Goal: Information Seeking & Learning: Learn about a topic

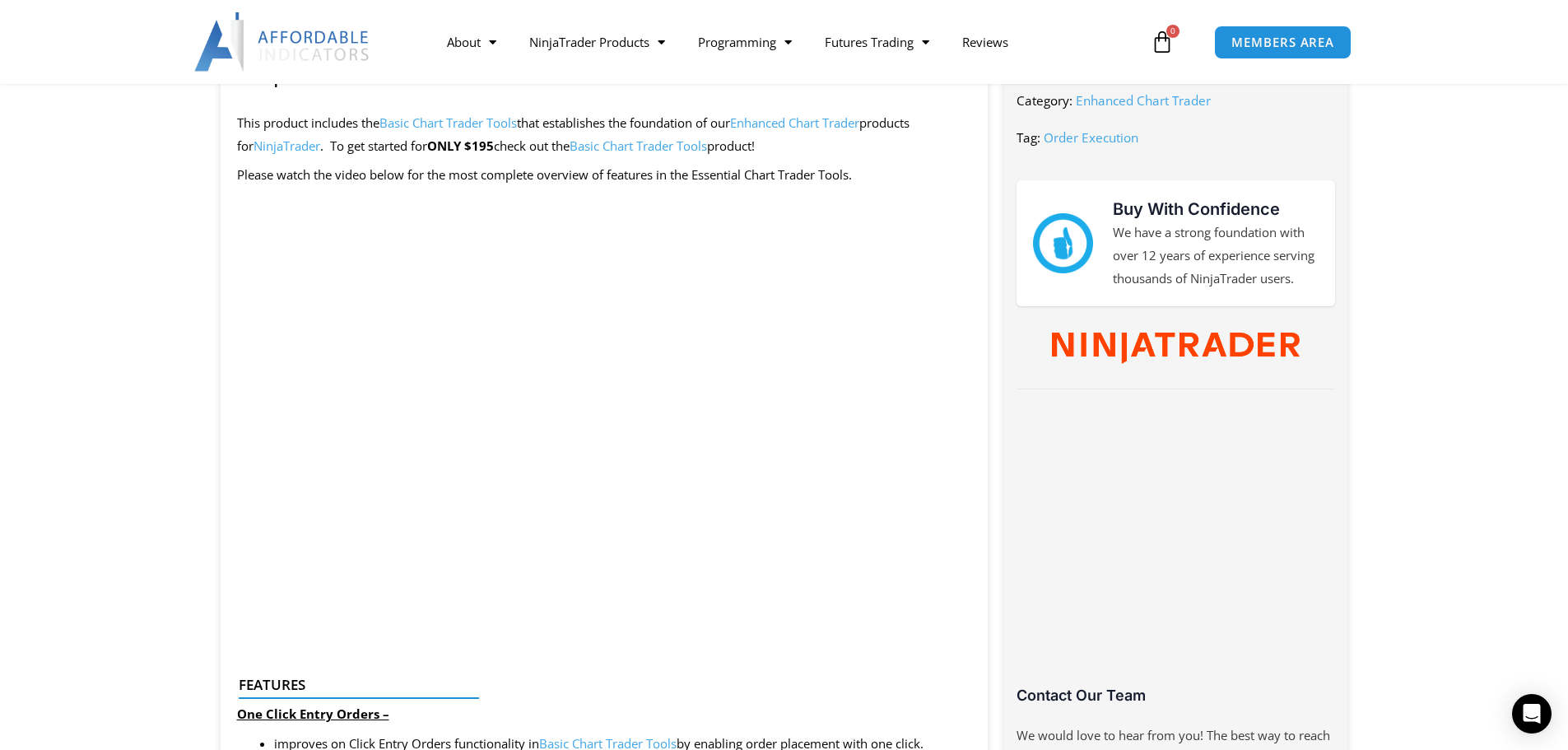
scroll to position [576, 0]
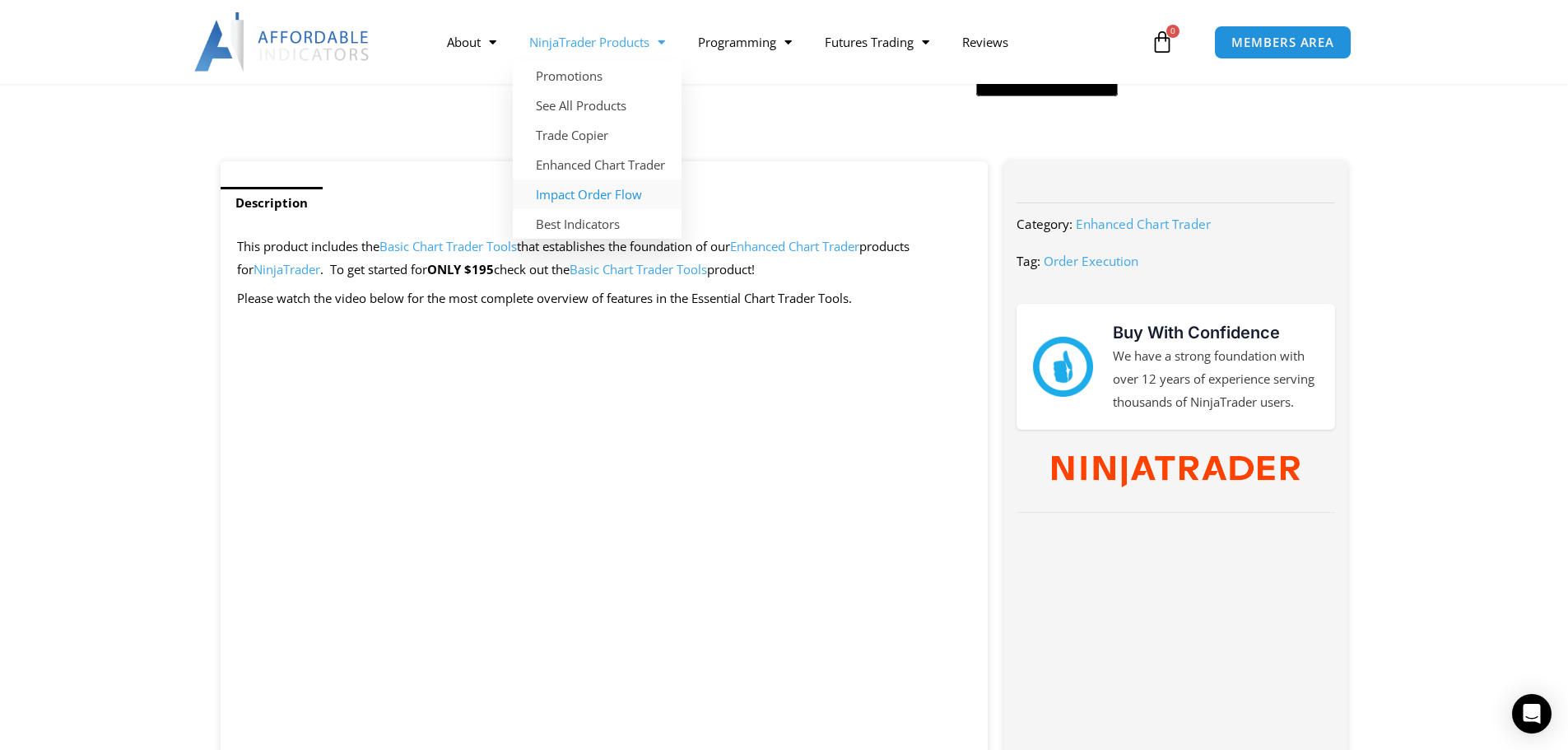
click at [587, 188] on link "Impact Order Flow" at bounding box center [597, 194] width 168 height 30
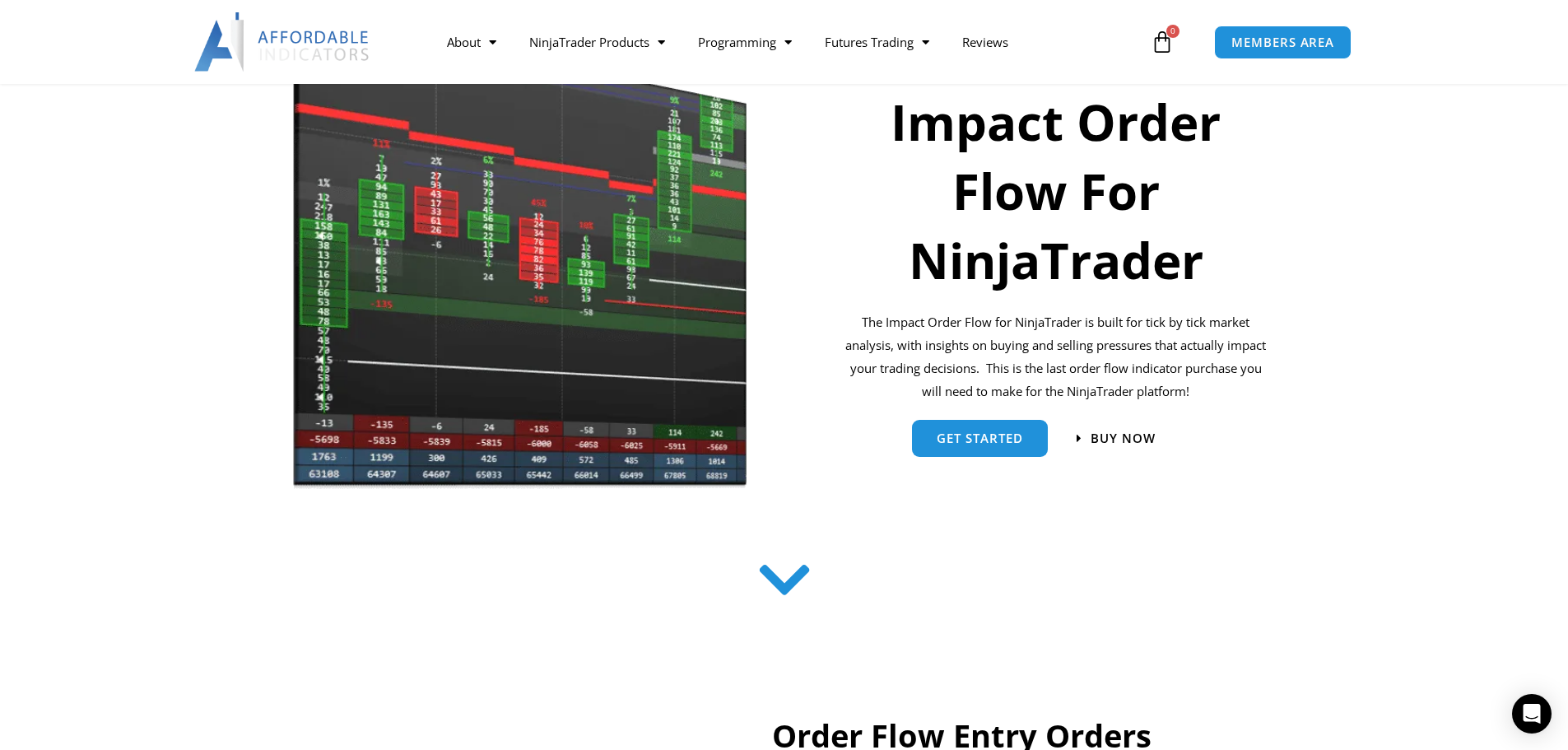
scroll to position [247, 0]
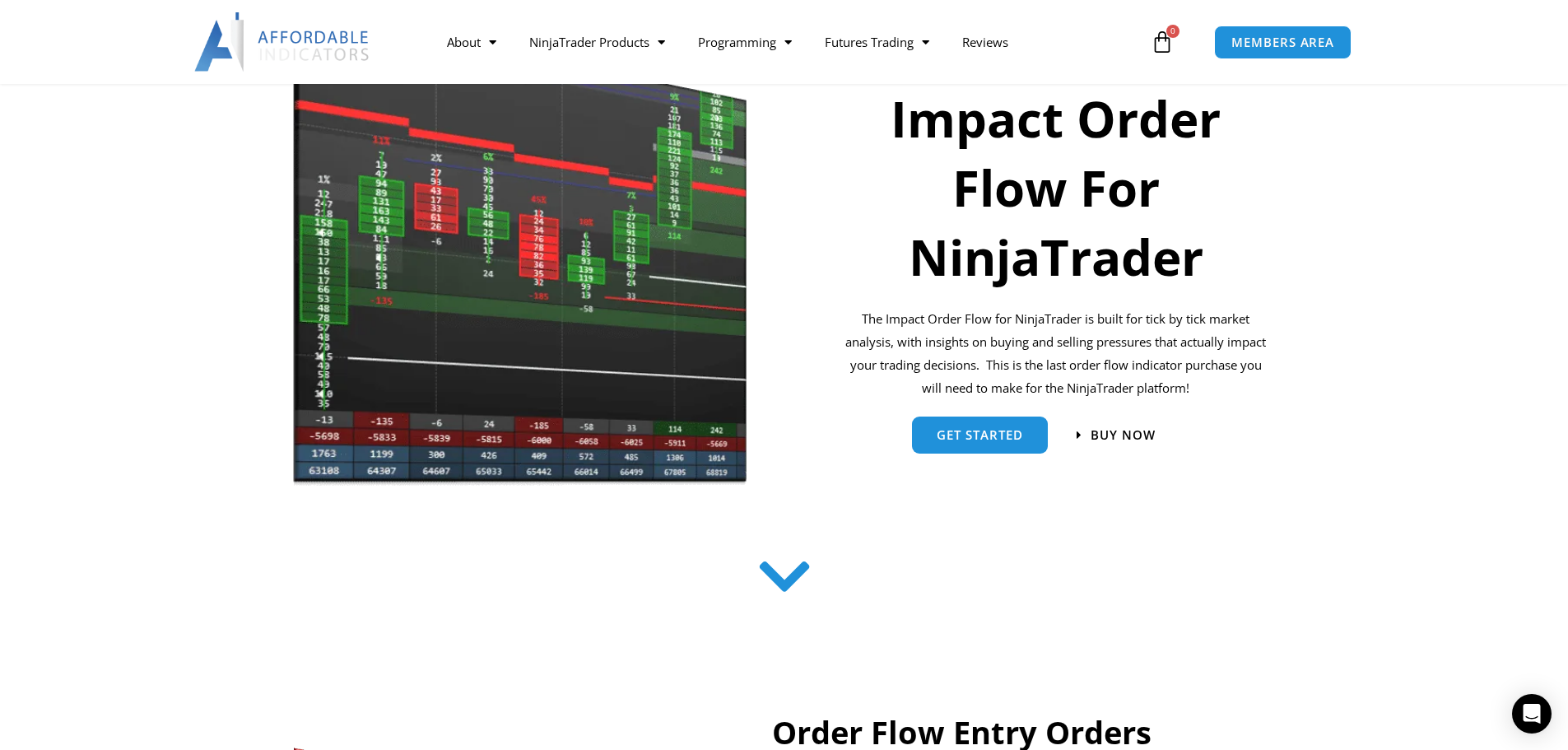
click at [770, 556] on icon at bounding box center [784, 585] width 59 height 59
click at [778, 593] on icon at bounding box center [784, 581] width 59 height 59
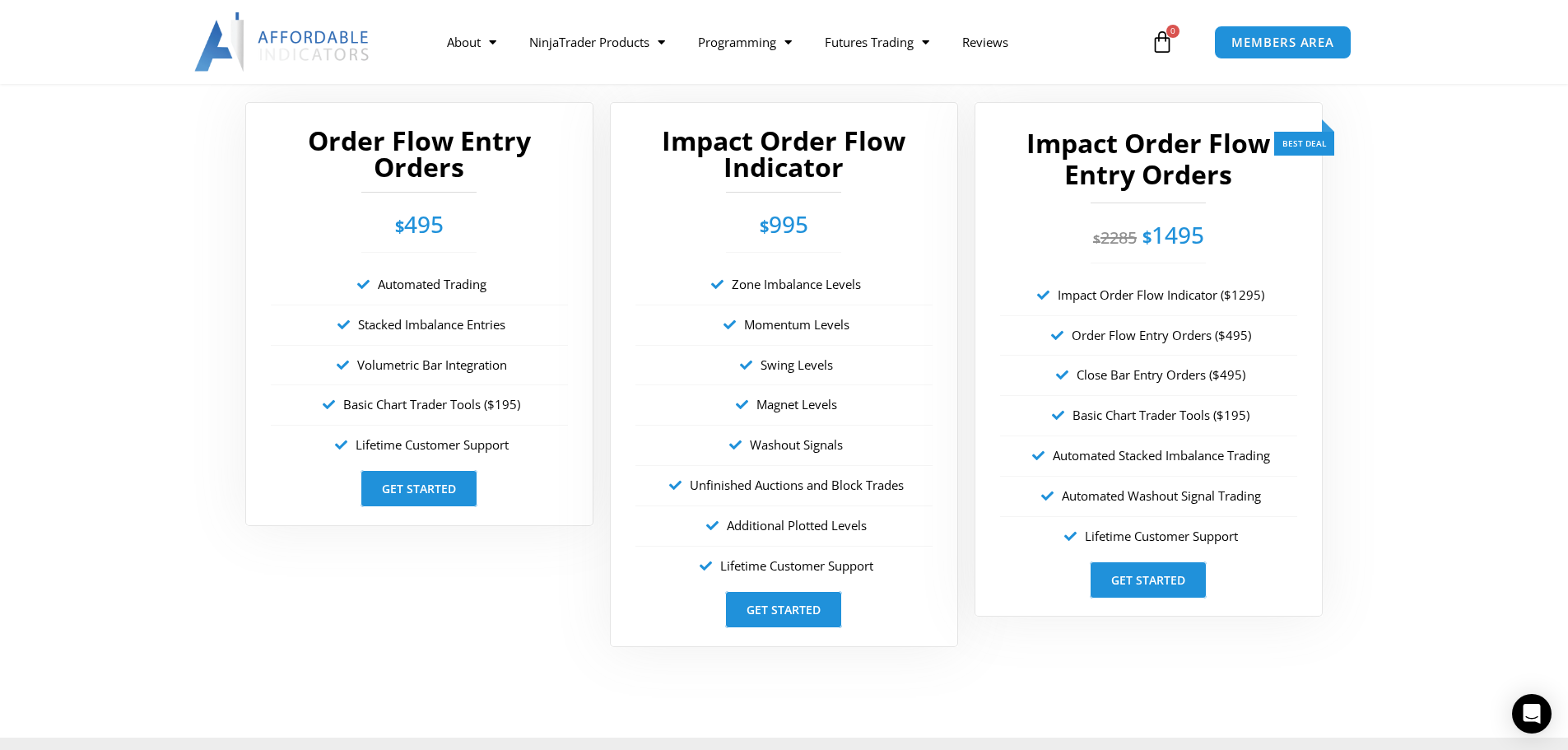
scroll to position [2962, 0]
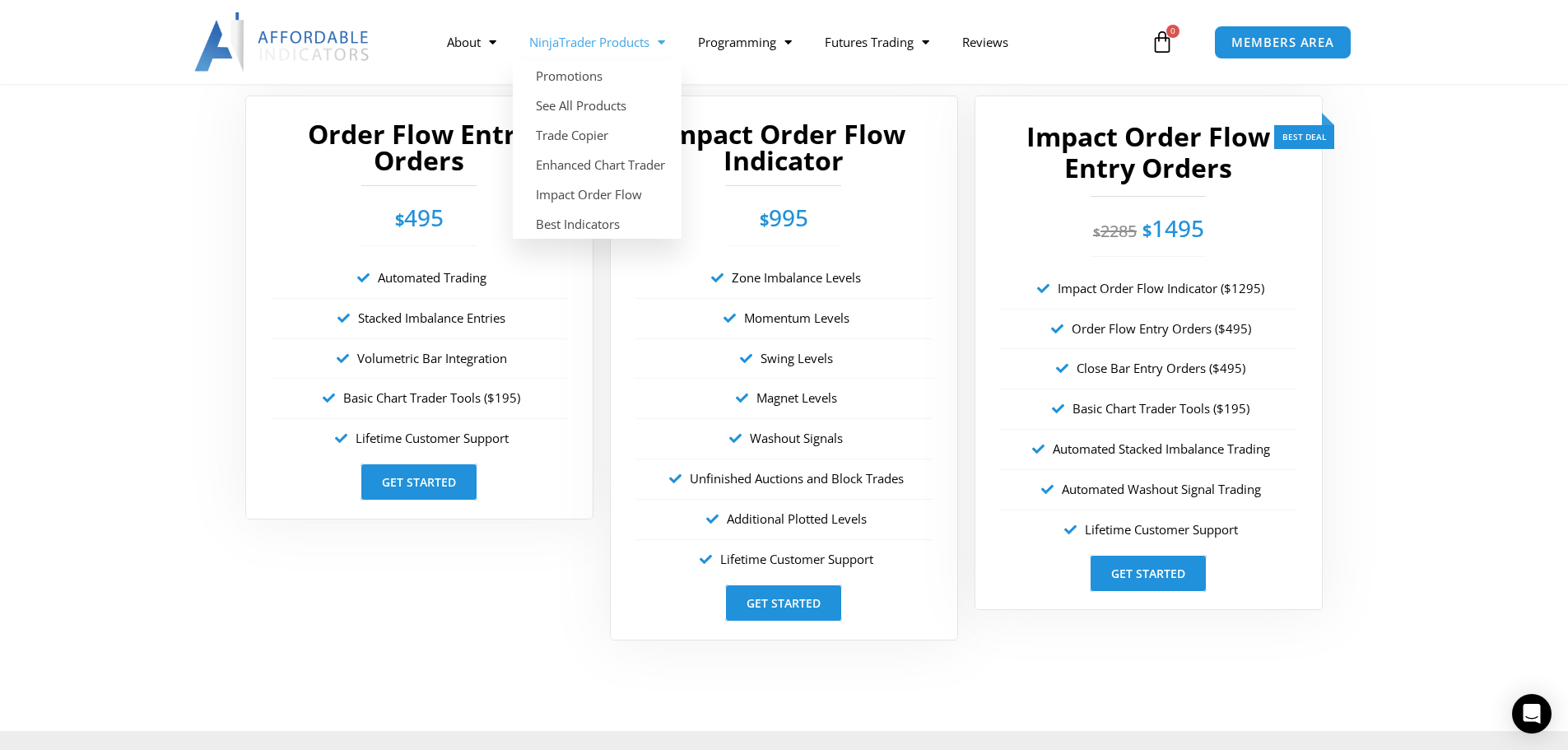
click at [653, 51] on span "Menu" at bounding box center [657, 43] width 15 height 29
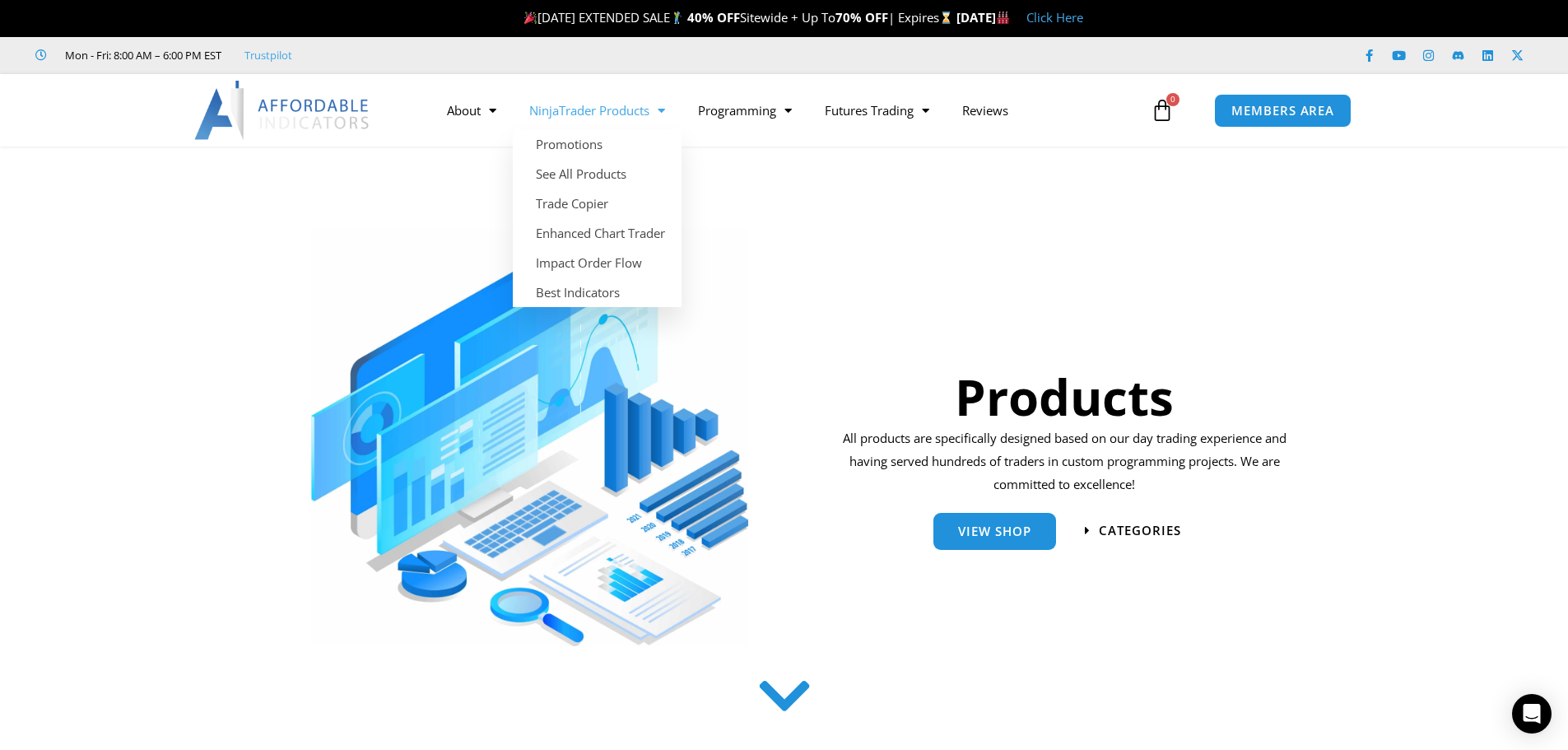
click at [660, 115] on span "Menu" at bounding box center [657, 110] width 15 height 29
click at [603, 298] on link "Best Indicators" at bounding box center [597, 292] width 168 height 30
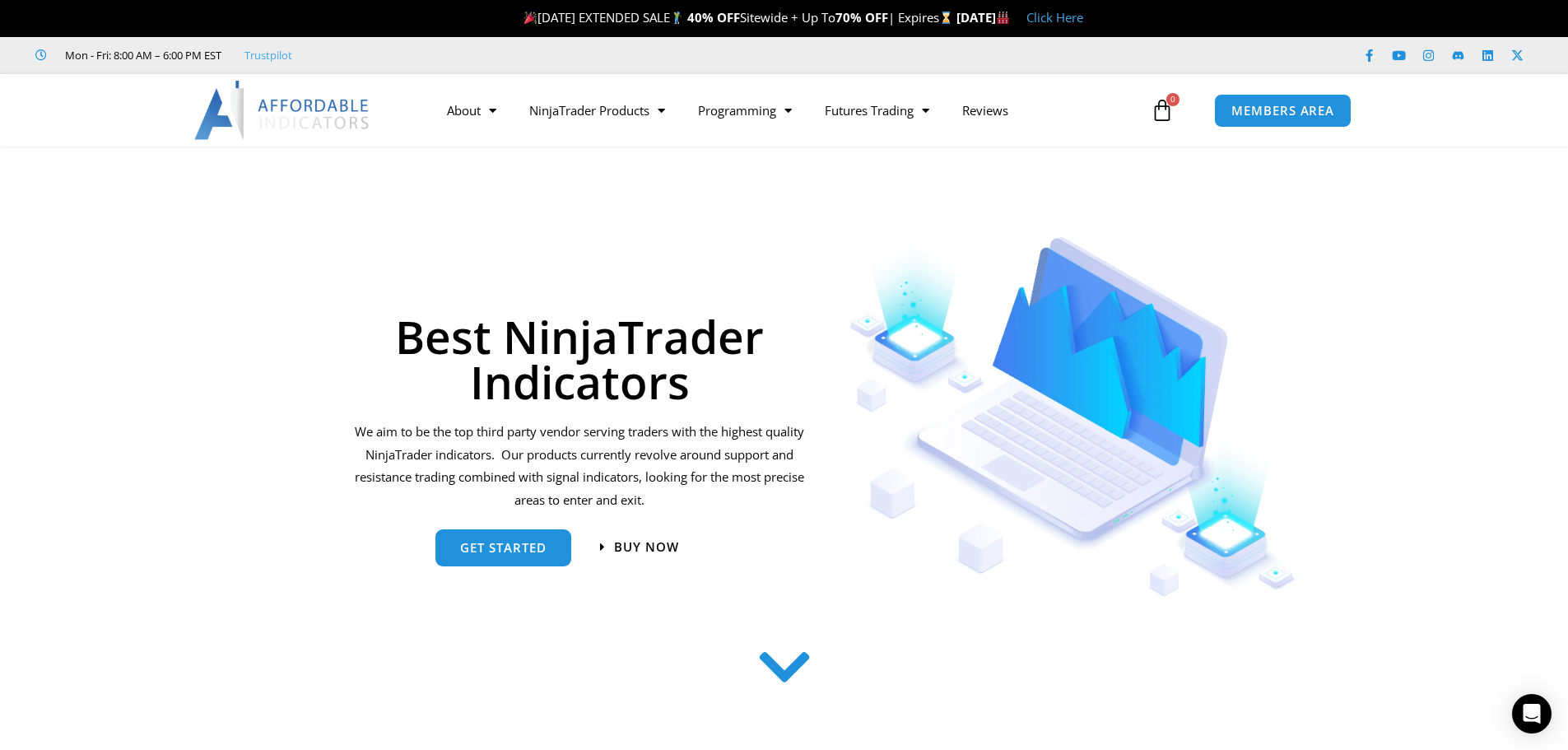
click at [790, 665] on icon at bounding box center [784, 667] width 59 height 59
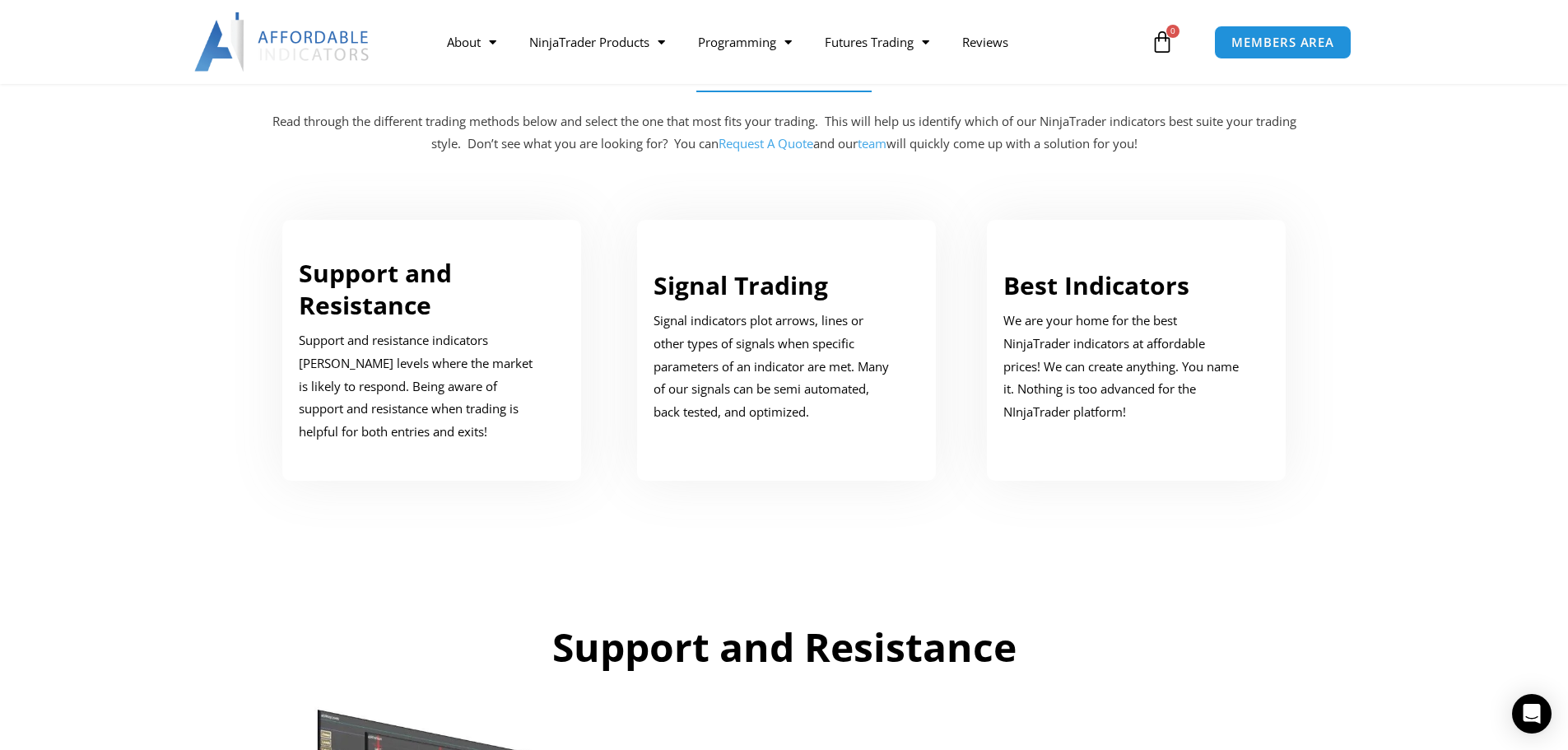
scroll to position [831, 0]
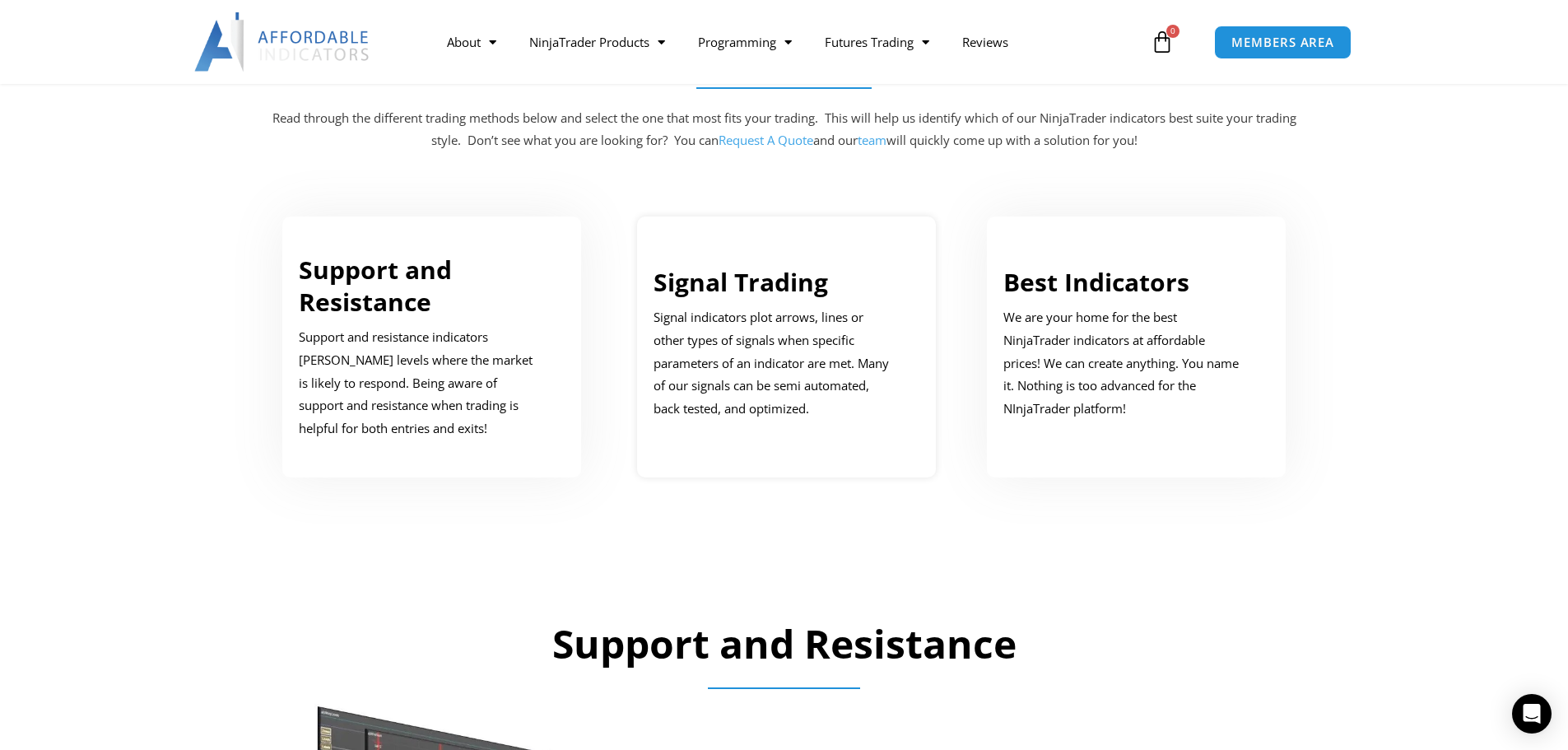
click at [743, 399] on p "Signal indicators plot arrows, lines or other types of signals when specific pa…" at bounding box center [774, 363] width 242 height 114
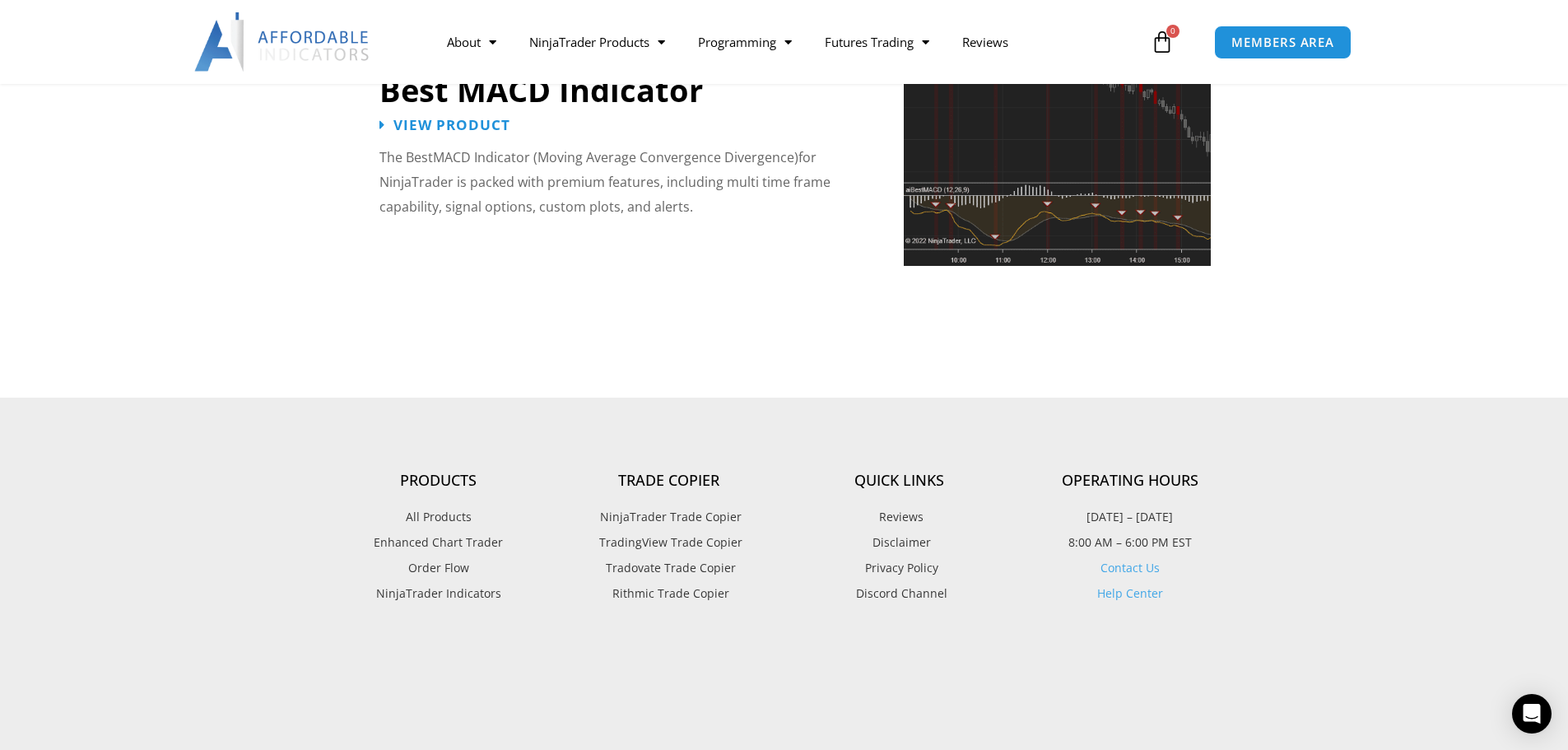
scroll to position [3846, 0]
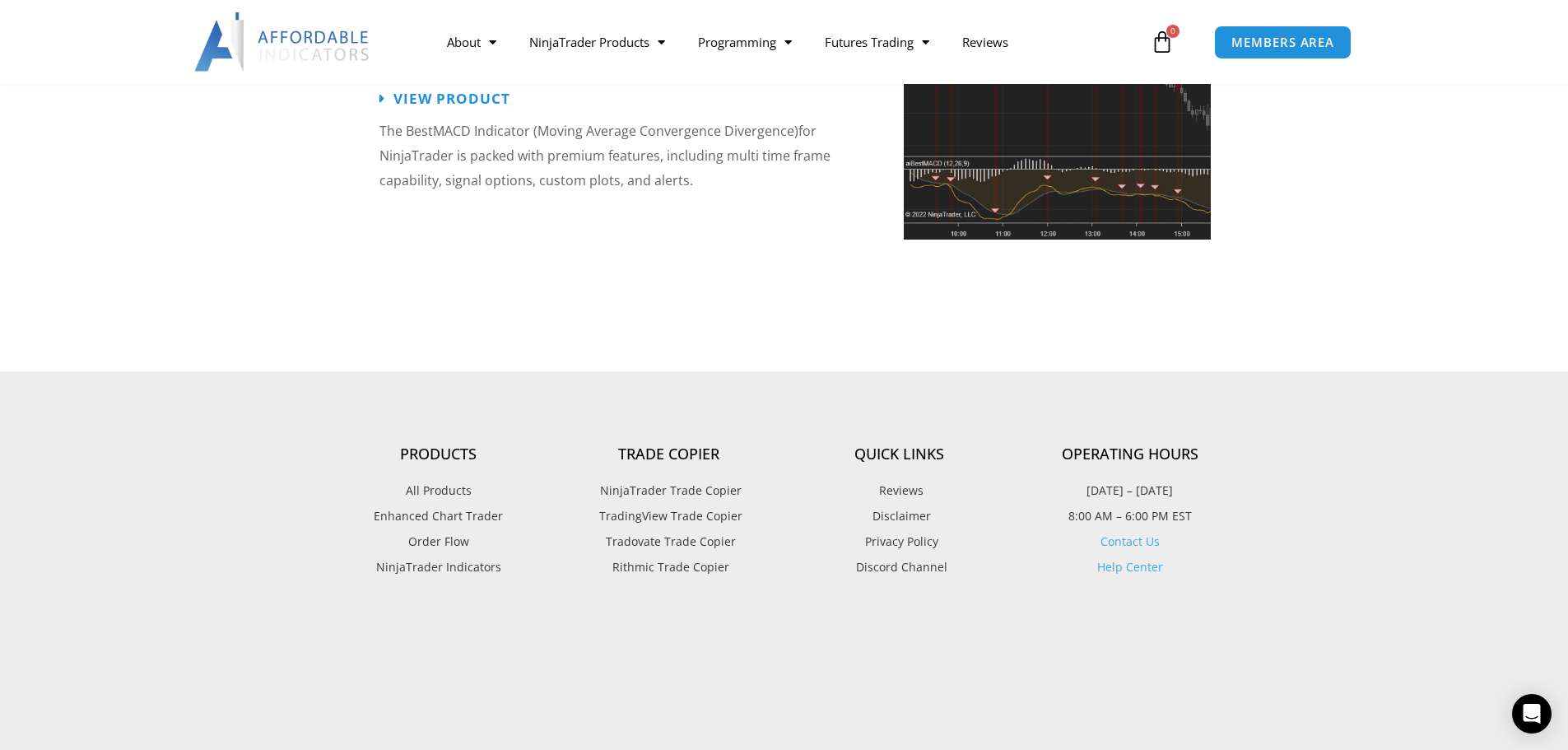
click at [439, 479] on span "All Products" at bounding box center [438, 490] width 66 height 22
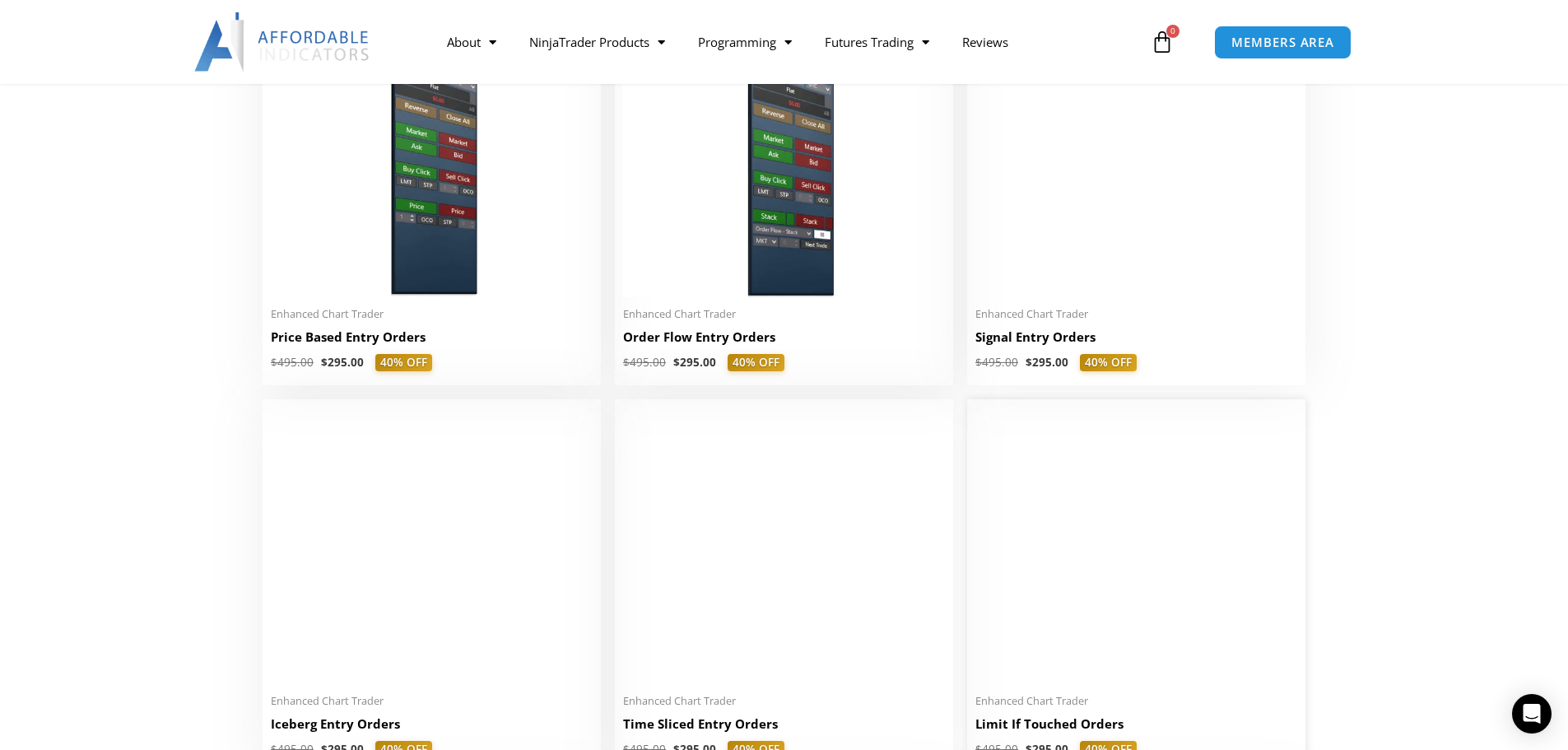
scroll to position [1728, 0]
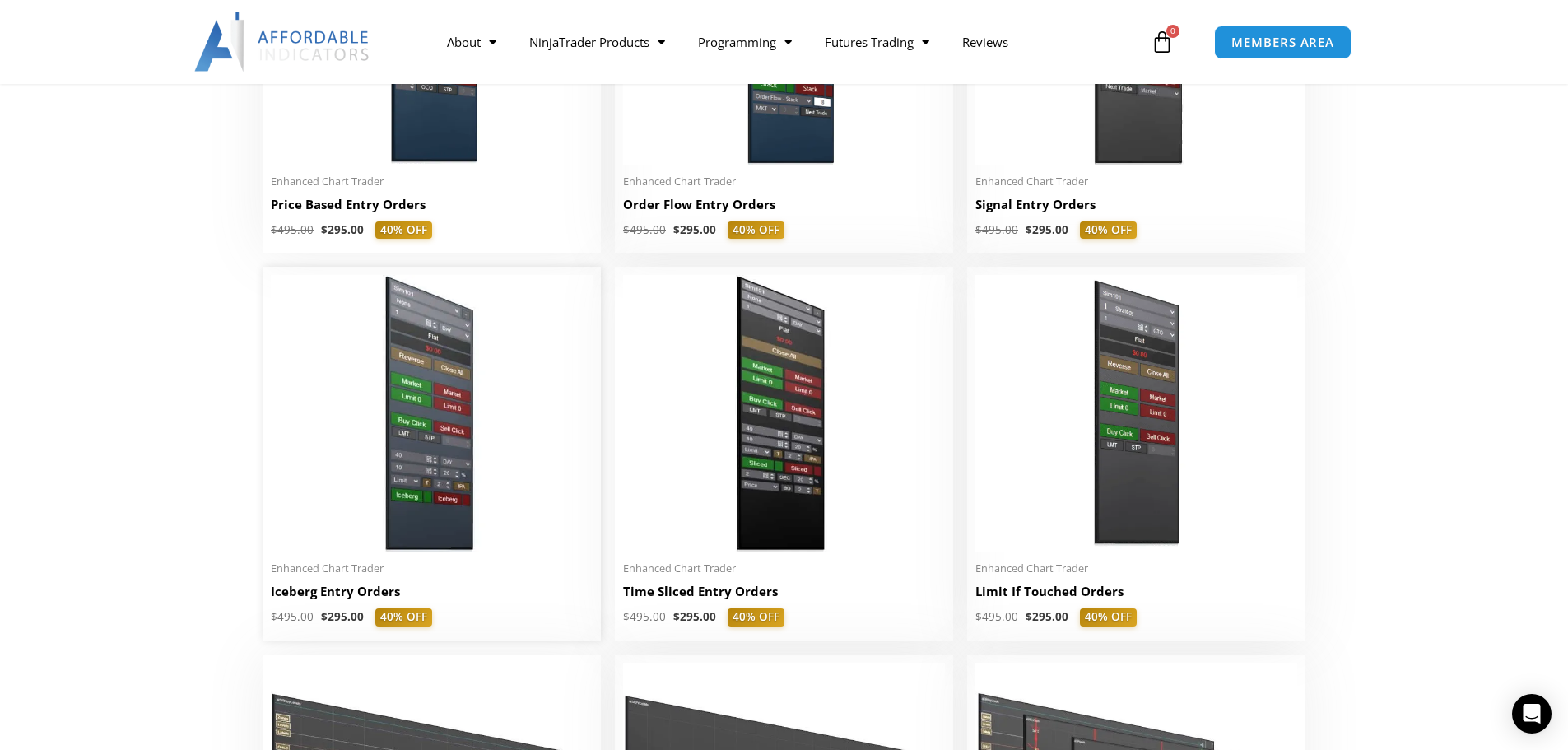
click at [341, 595] on h2 "Iceberg Entry Orders" at bounding box center [432, 591] width 322 height 17
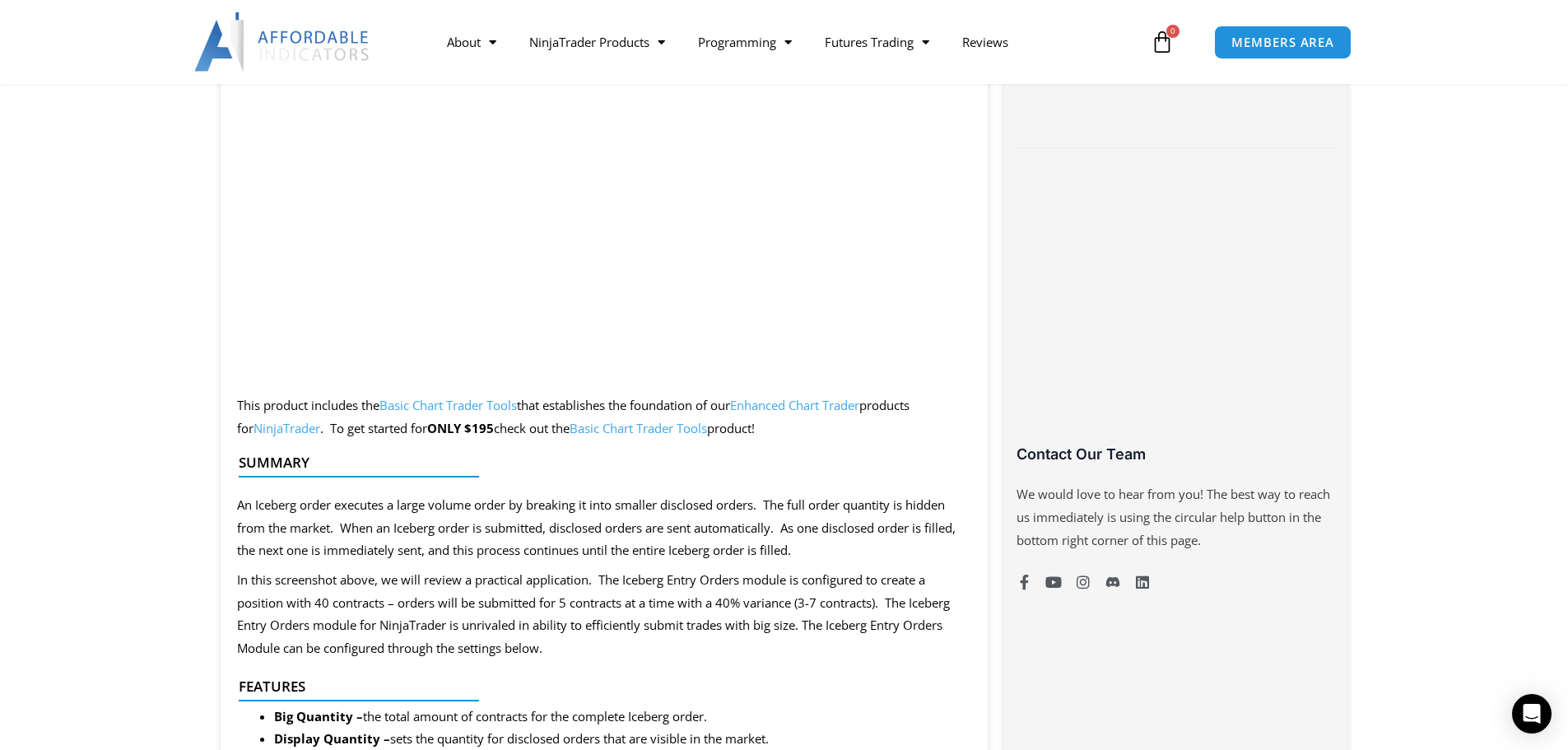
scroll to position [823, 0]
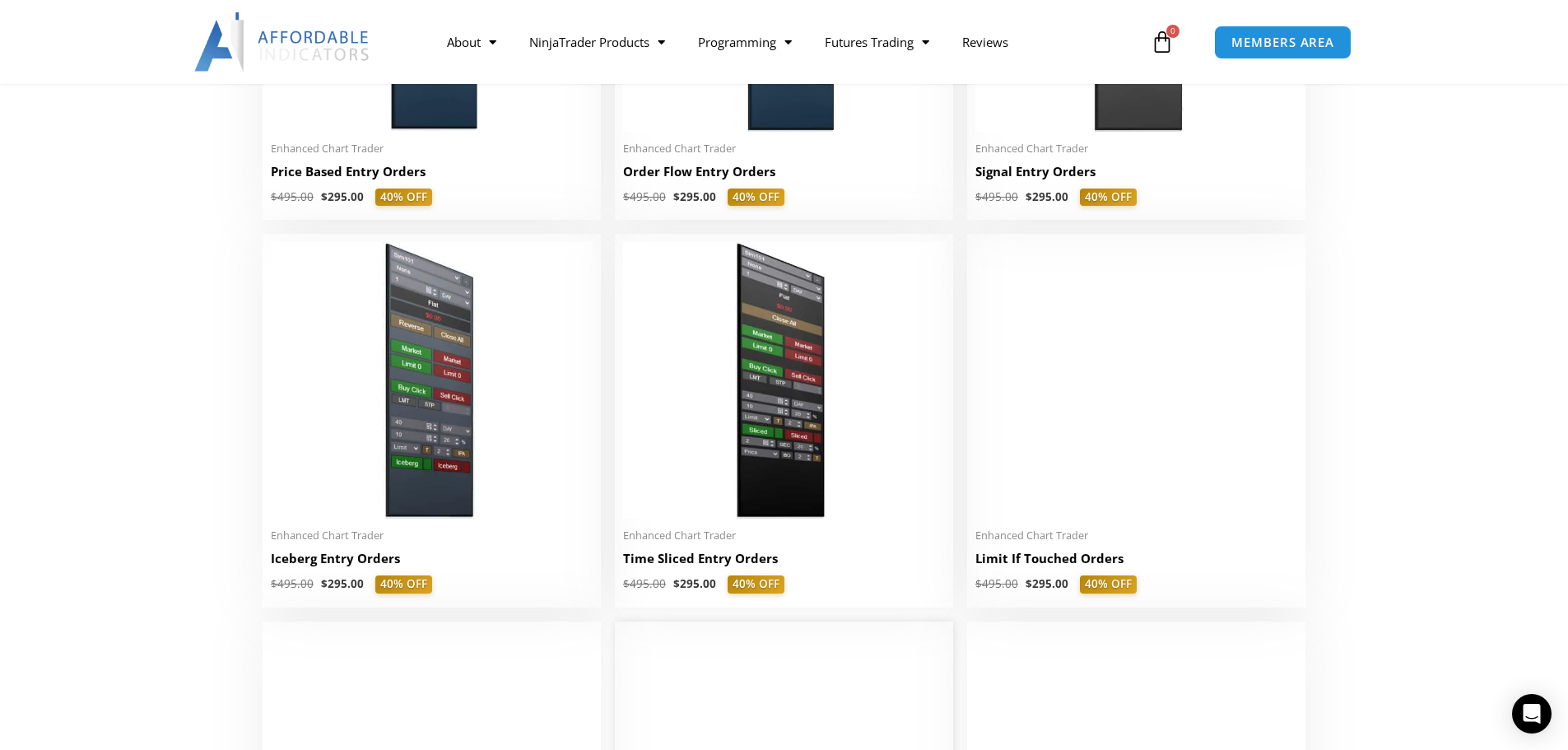
scroll to position [1893, 0]
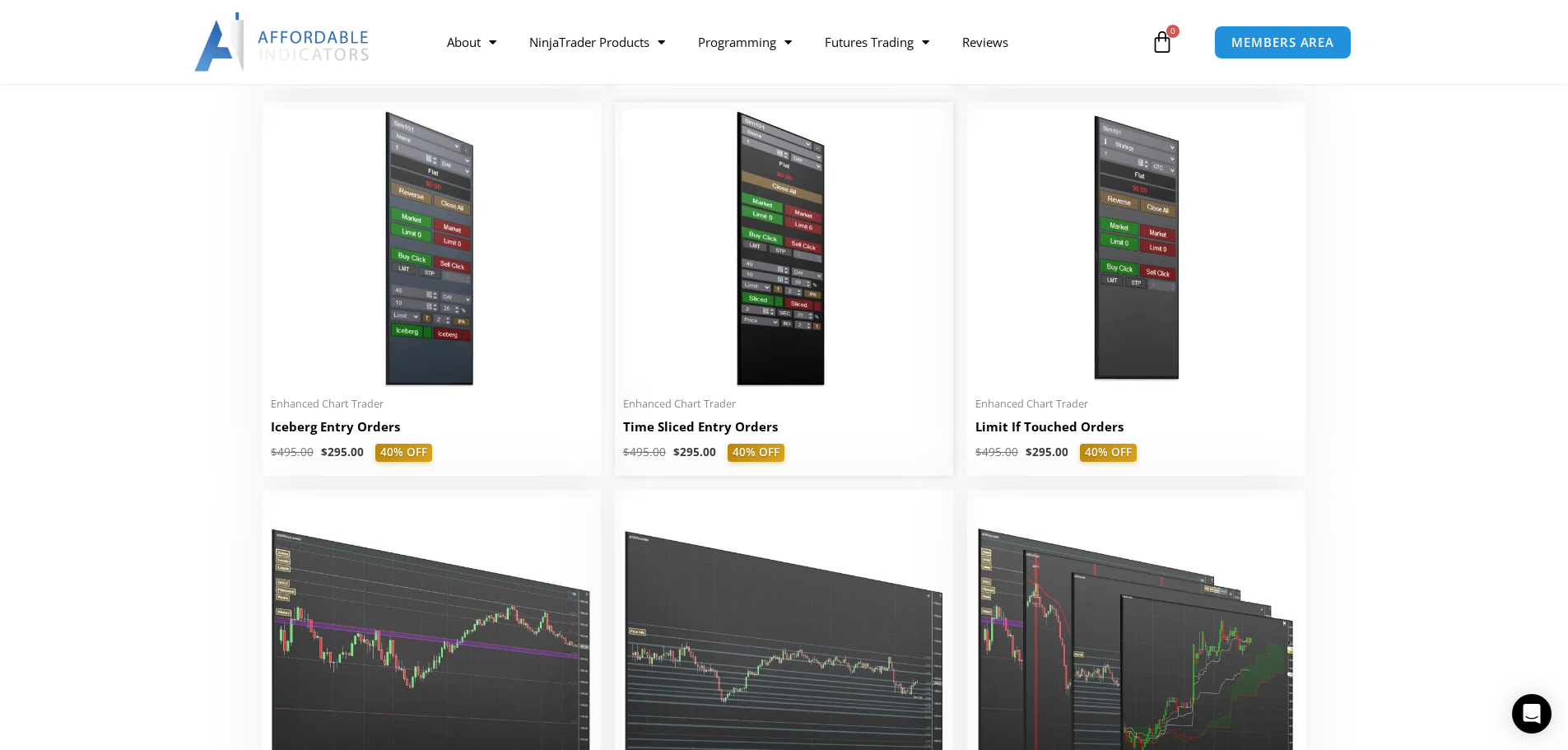
click at [783, 379] on img at bounding box center [784, 249] width 322 height 277
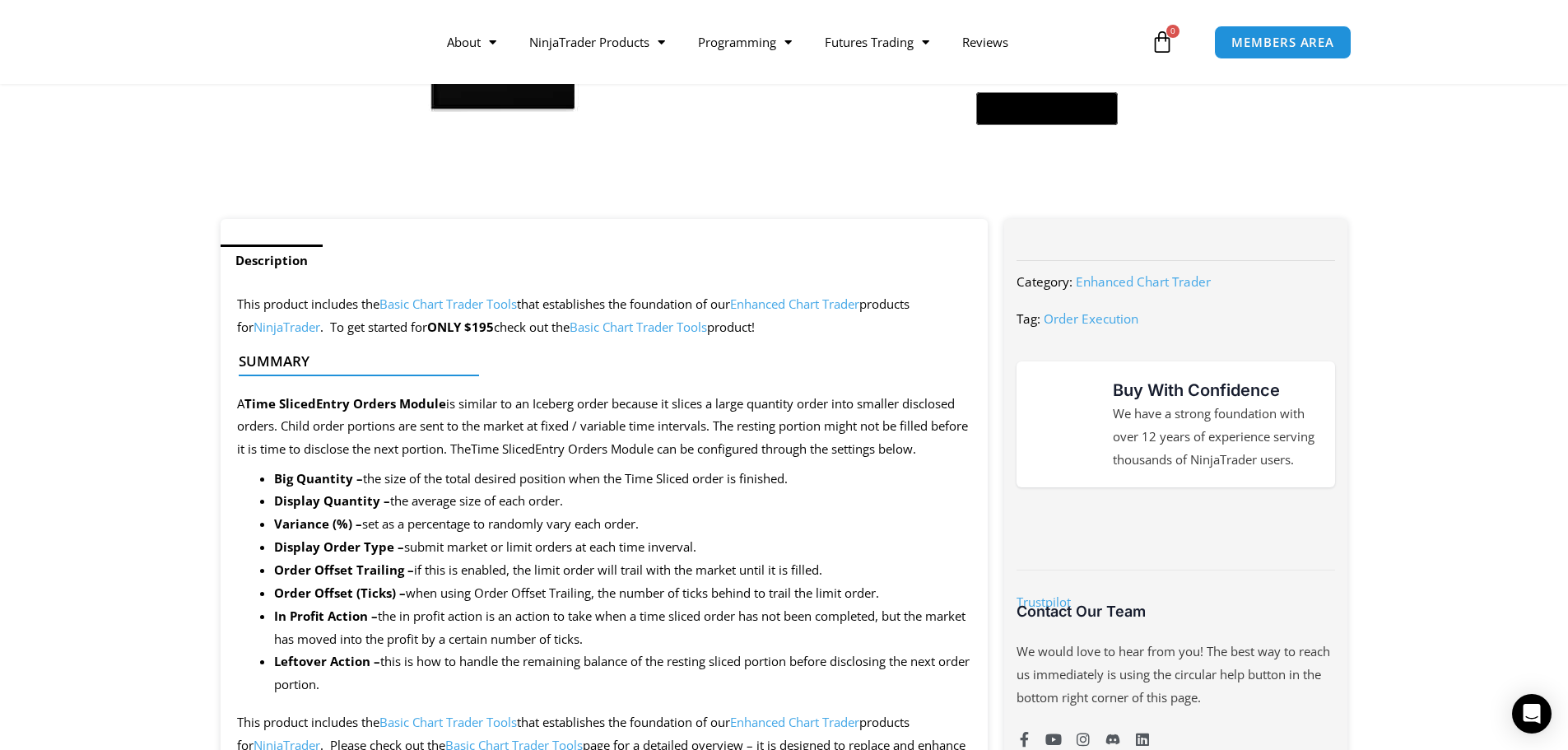
scroll to position [576, 0]
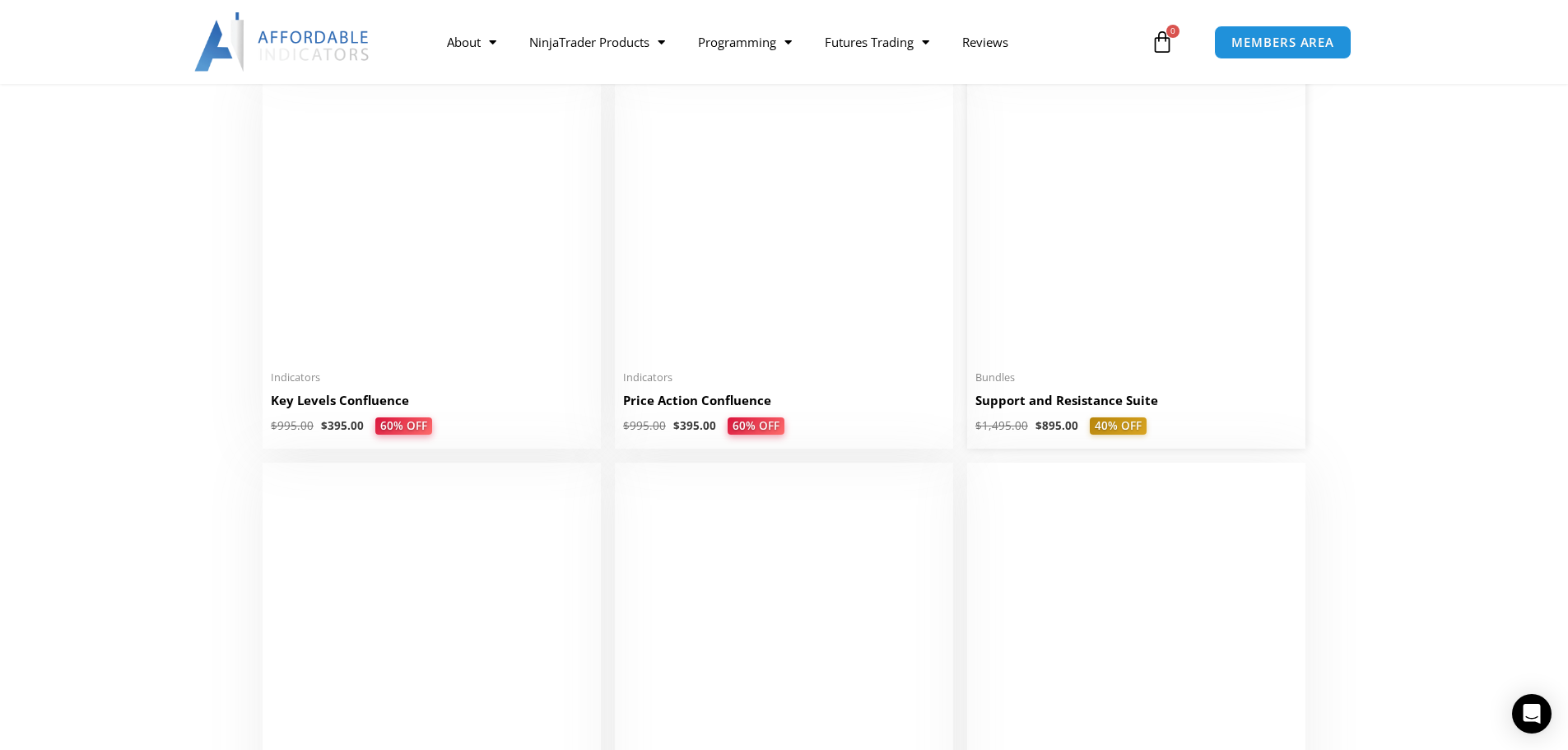
scroll to position [2387, 0]
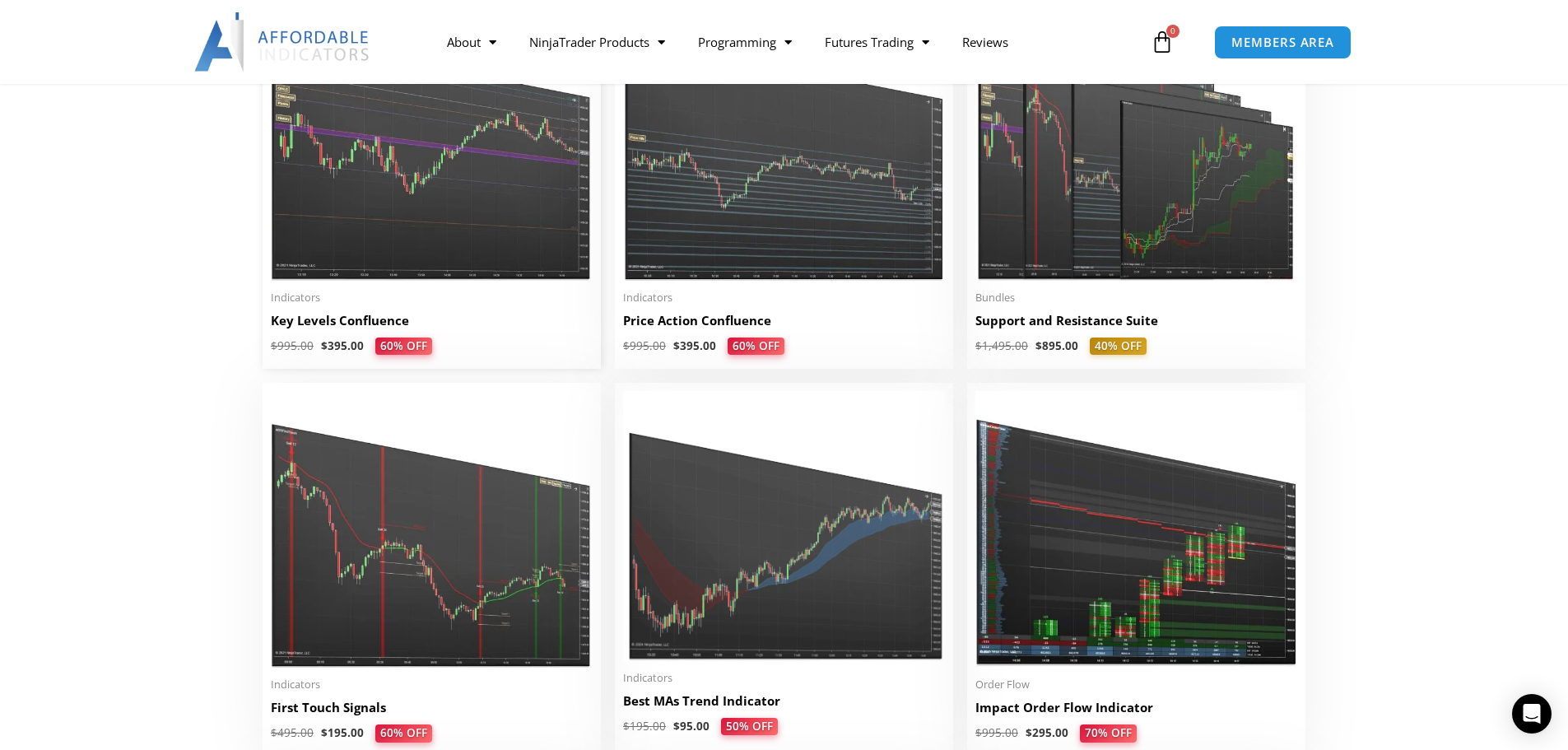
click at [512, 233] on img at bounding box center [432, 143] width 322 height 277
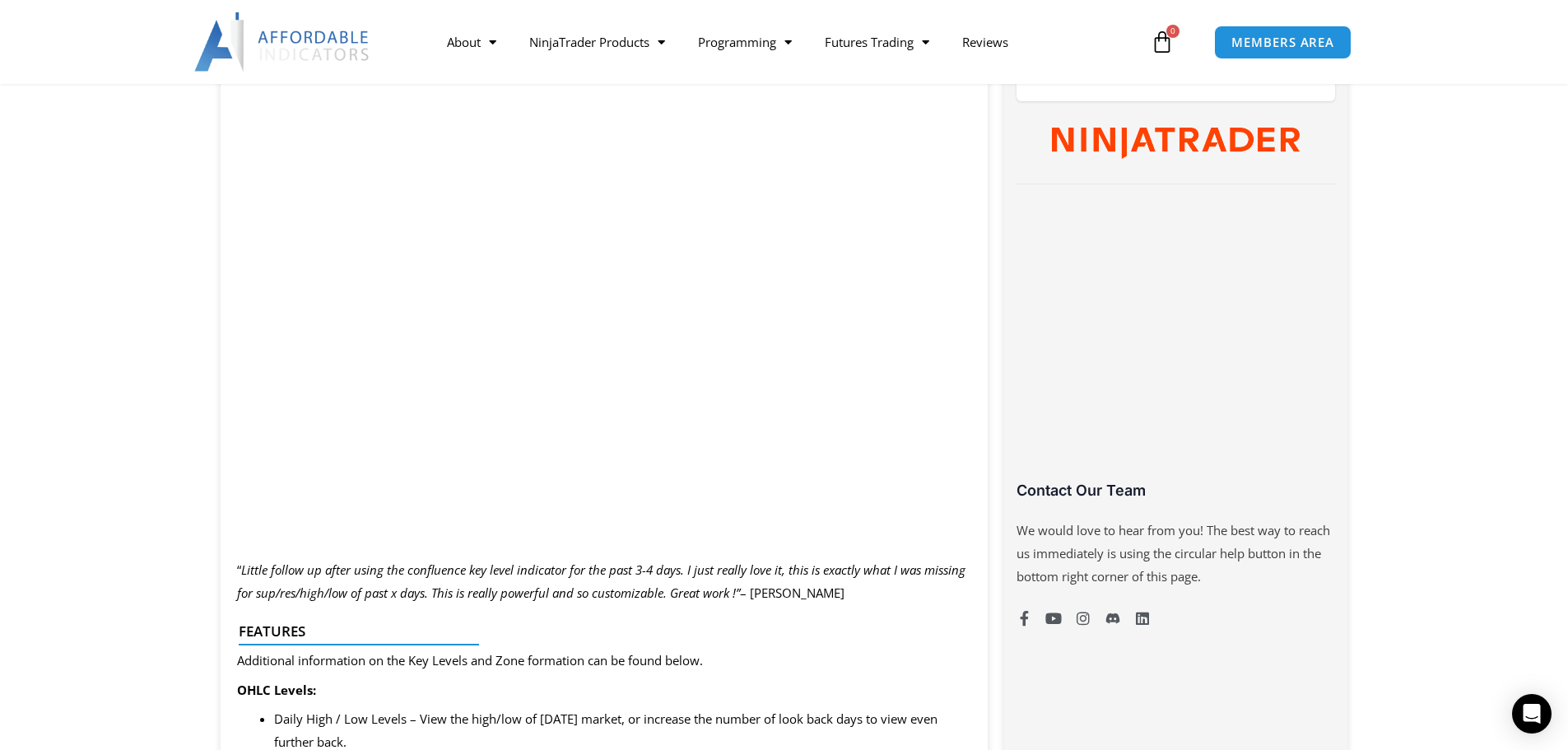
scroll to position [906, 0]
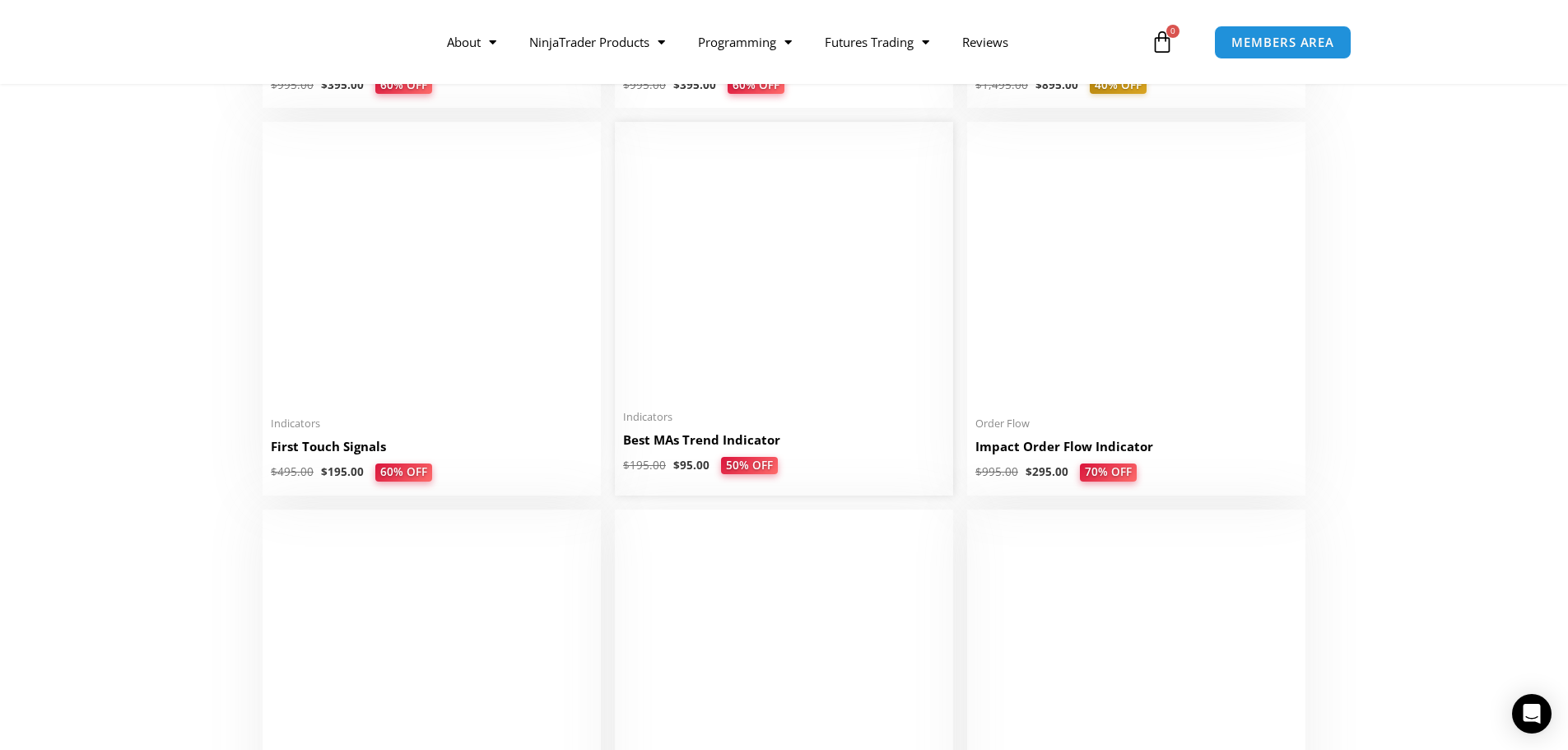
scroll to position [2551, 0]
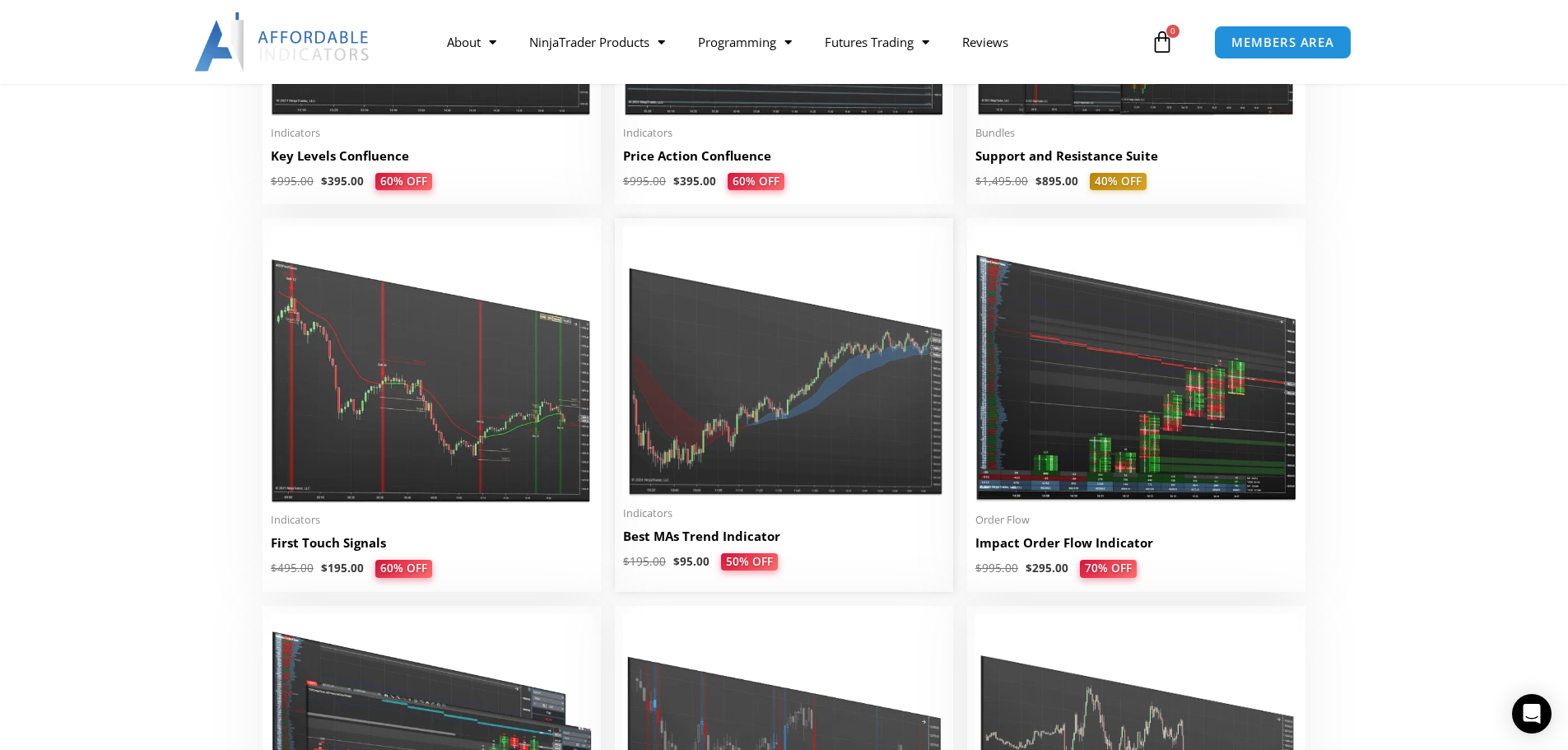
click at [783, 423] on img at bounding box center [784, 361] width 322 height 270
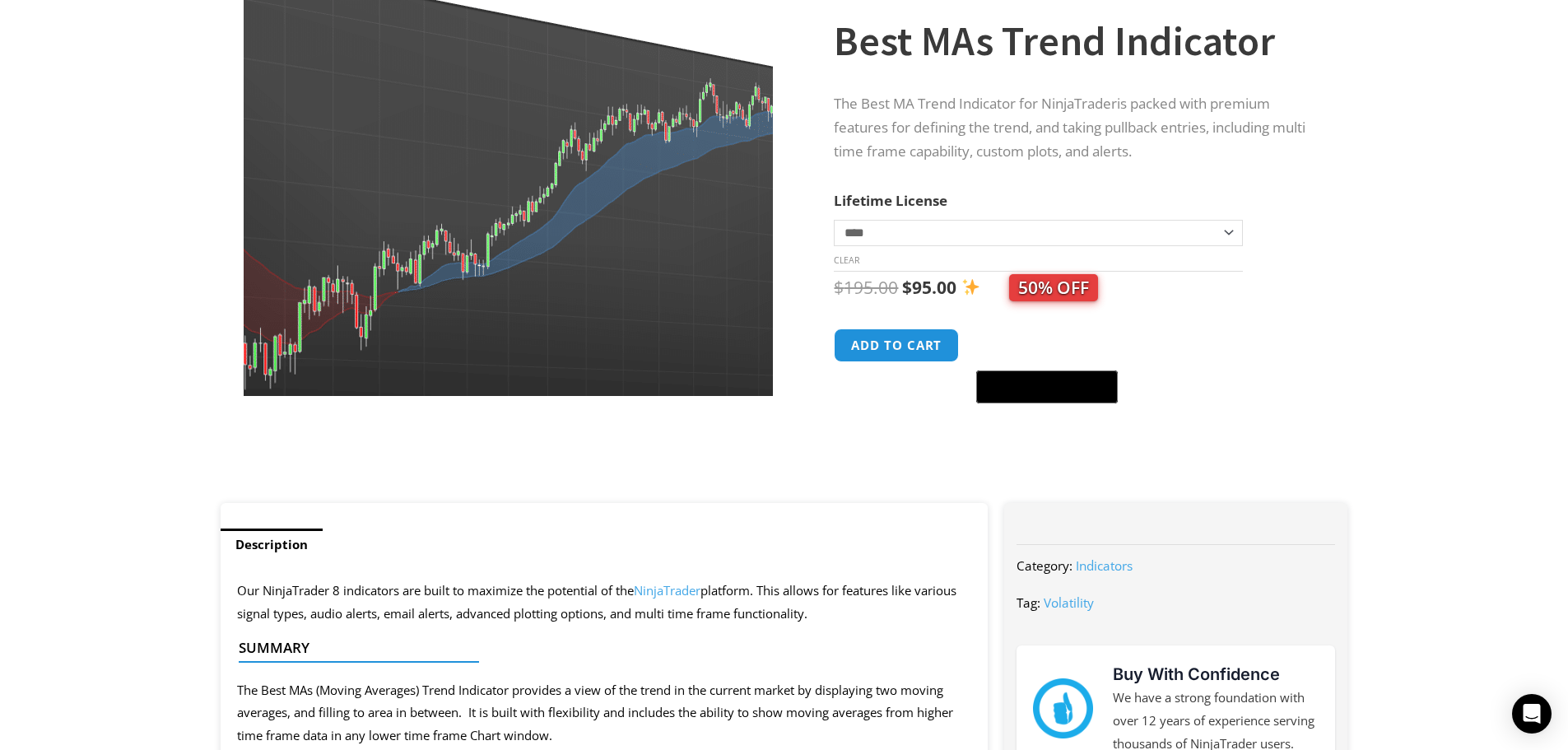
scroll to position [247, 0]
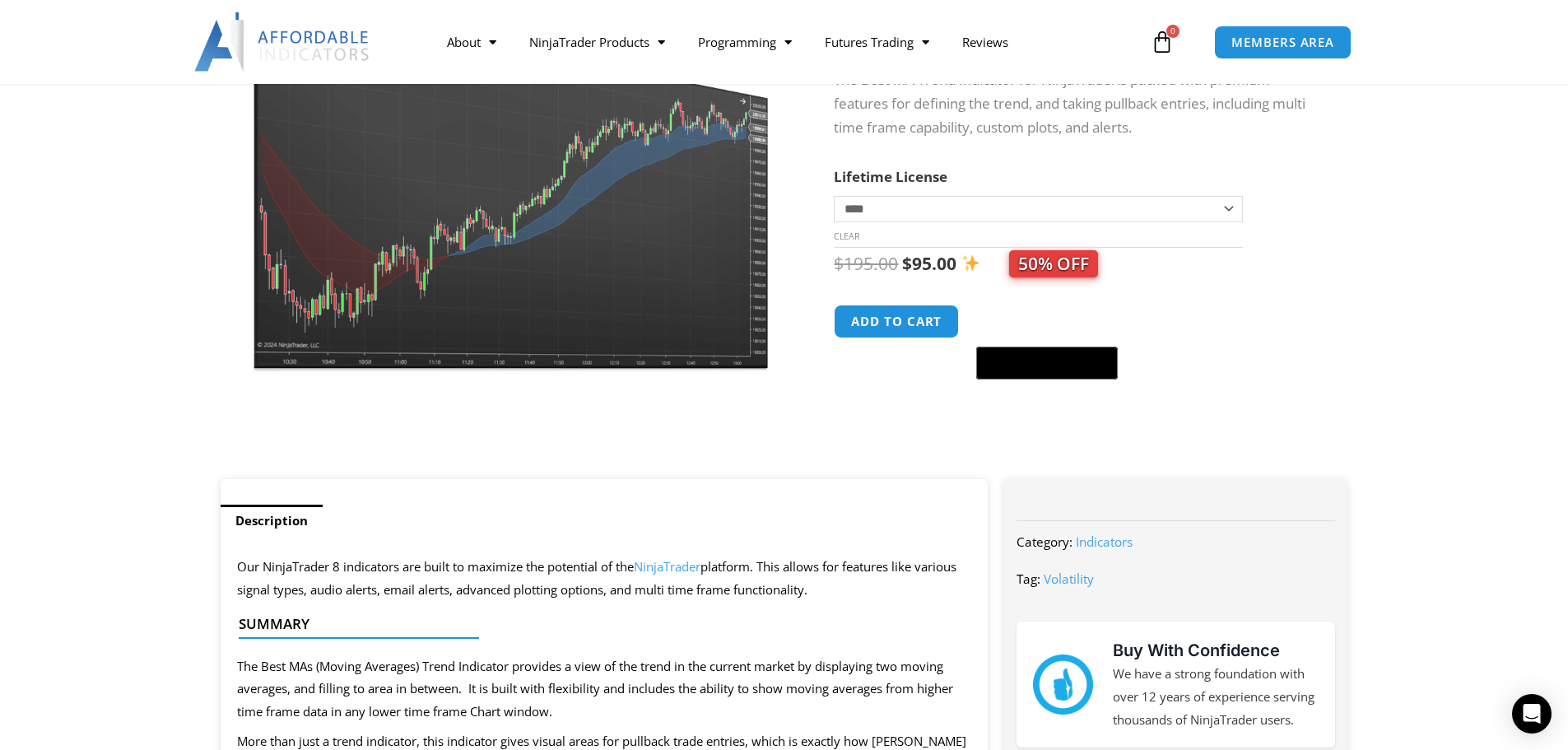
click at [1151, 208] on select "**********" at bounding box center [1037, 208] width 408 height 26
select select "*"
click at [833, 195] on select "**********" at bounding box center [1037, 208] width 408 height 26
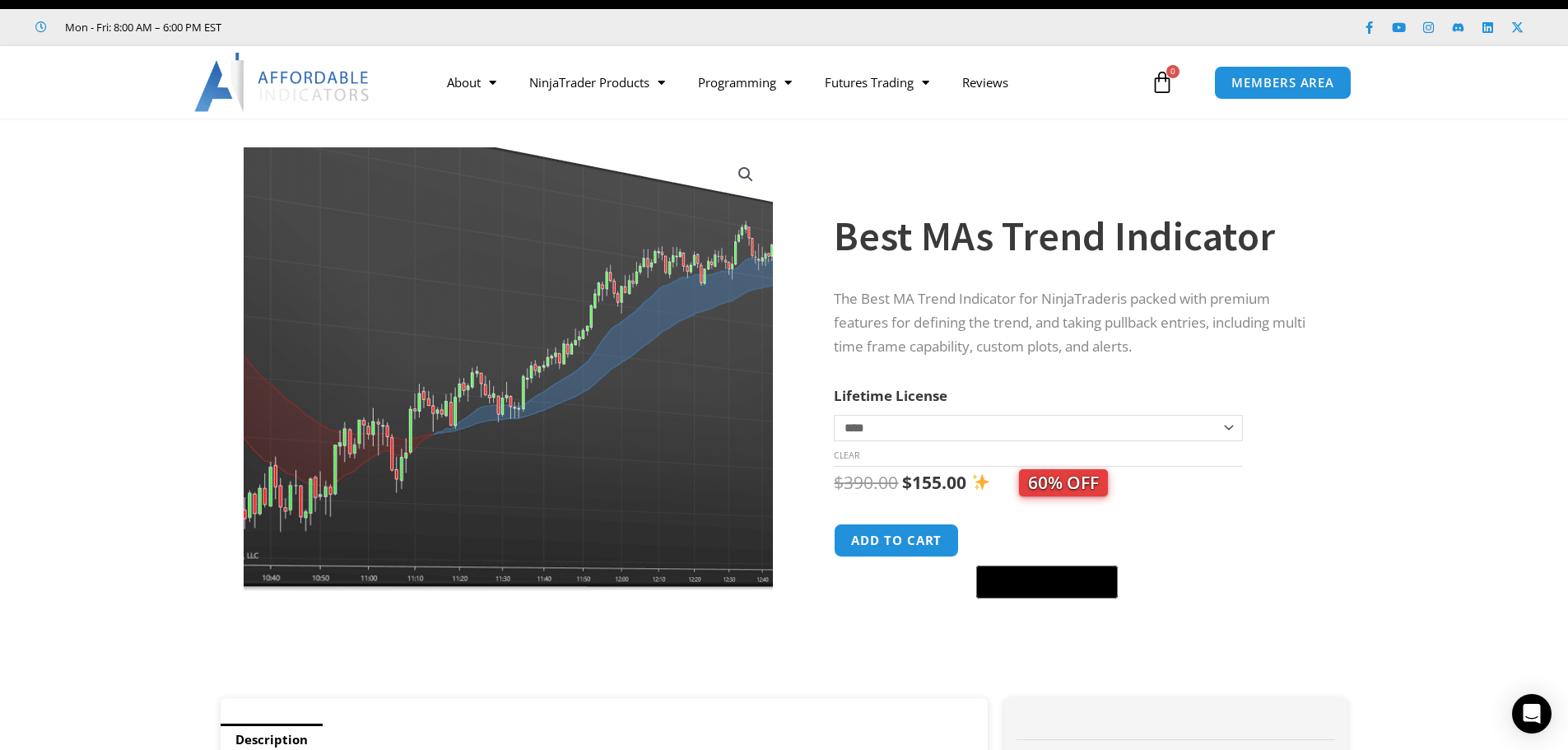
scroll to position [0, 0]
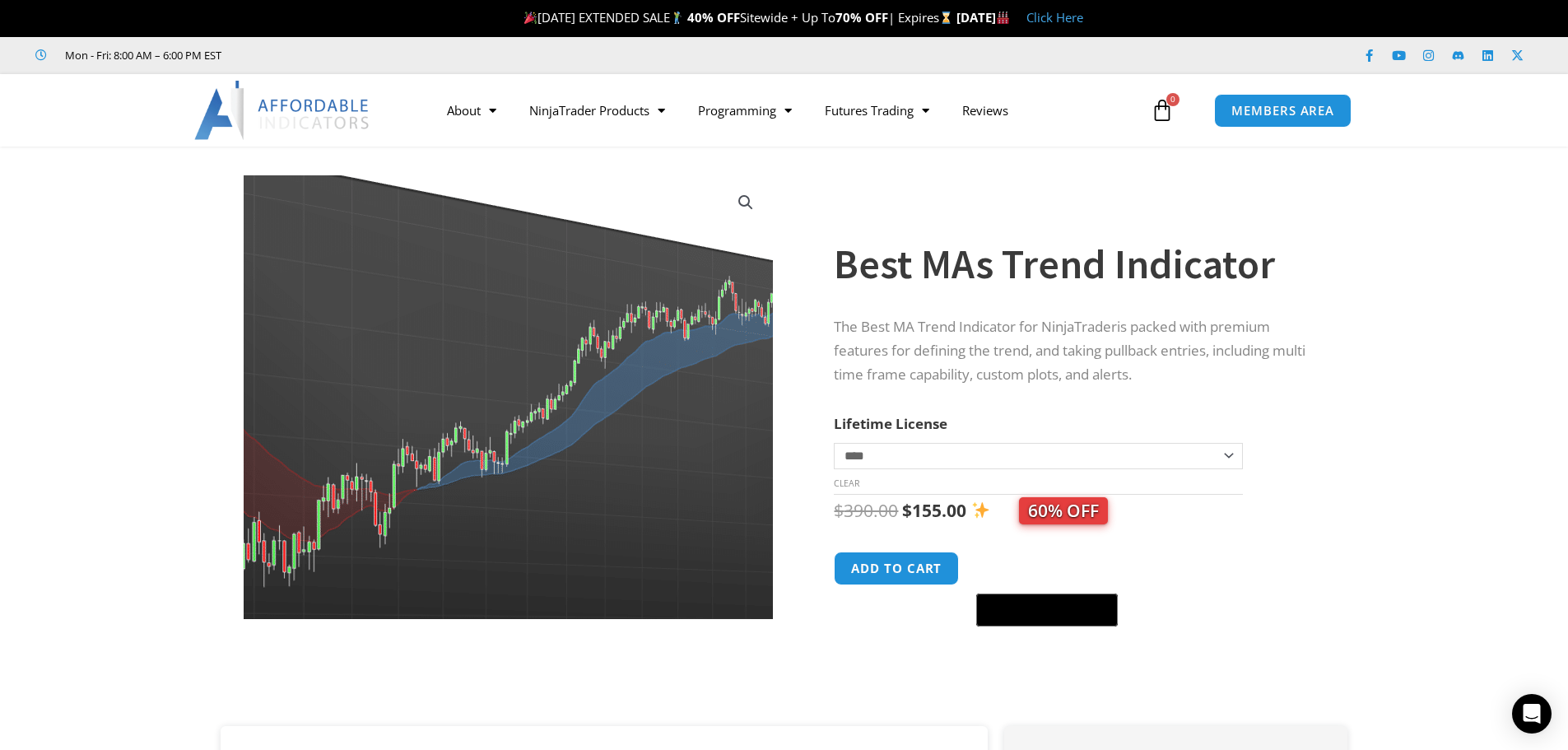
click at [535, 543] on img at bounding box center [499, 346] width 717 height 602
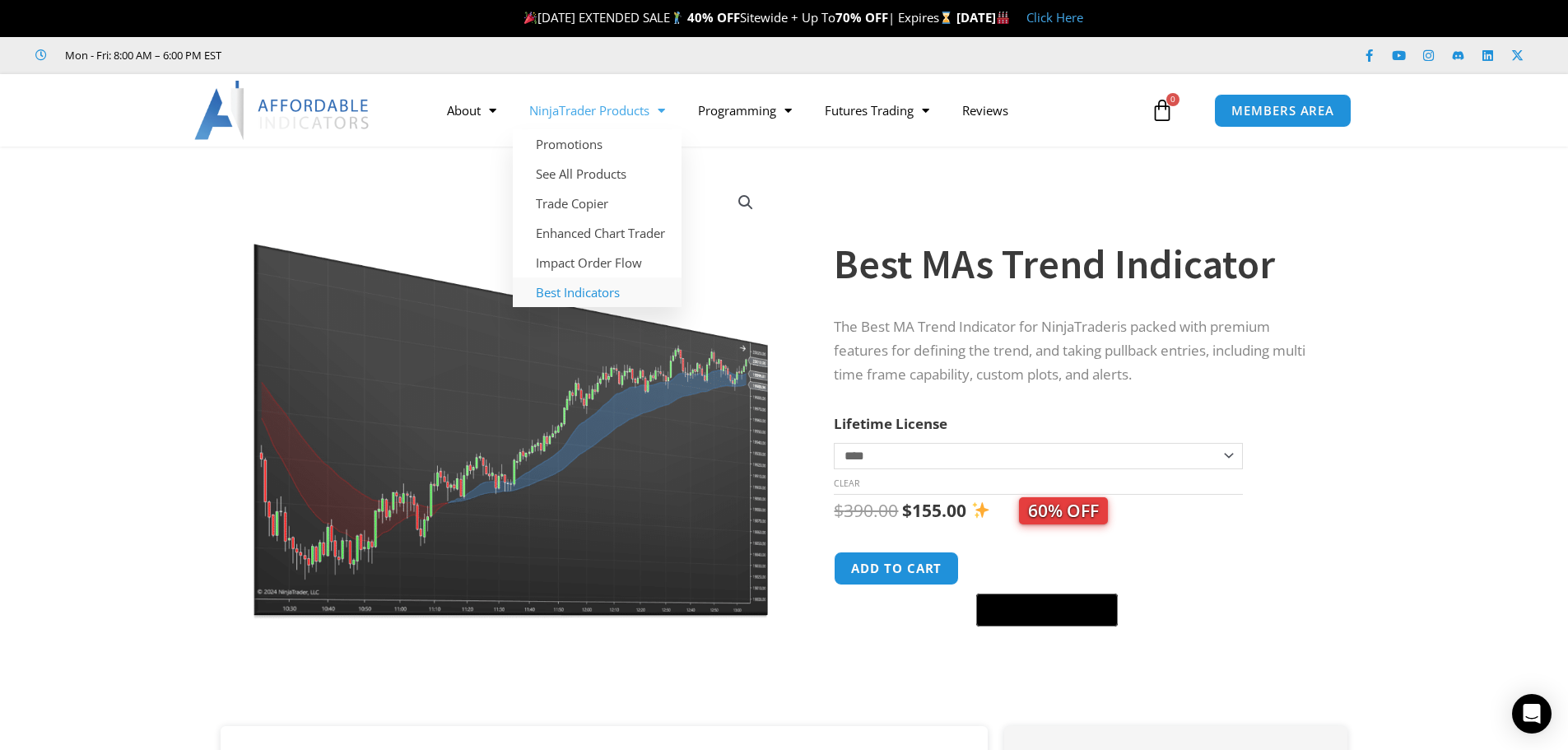
click at [585, 299] on link "Best Indicators" at bounding box center [597, 292] width 168 height 30
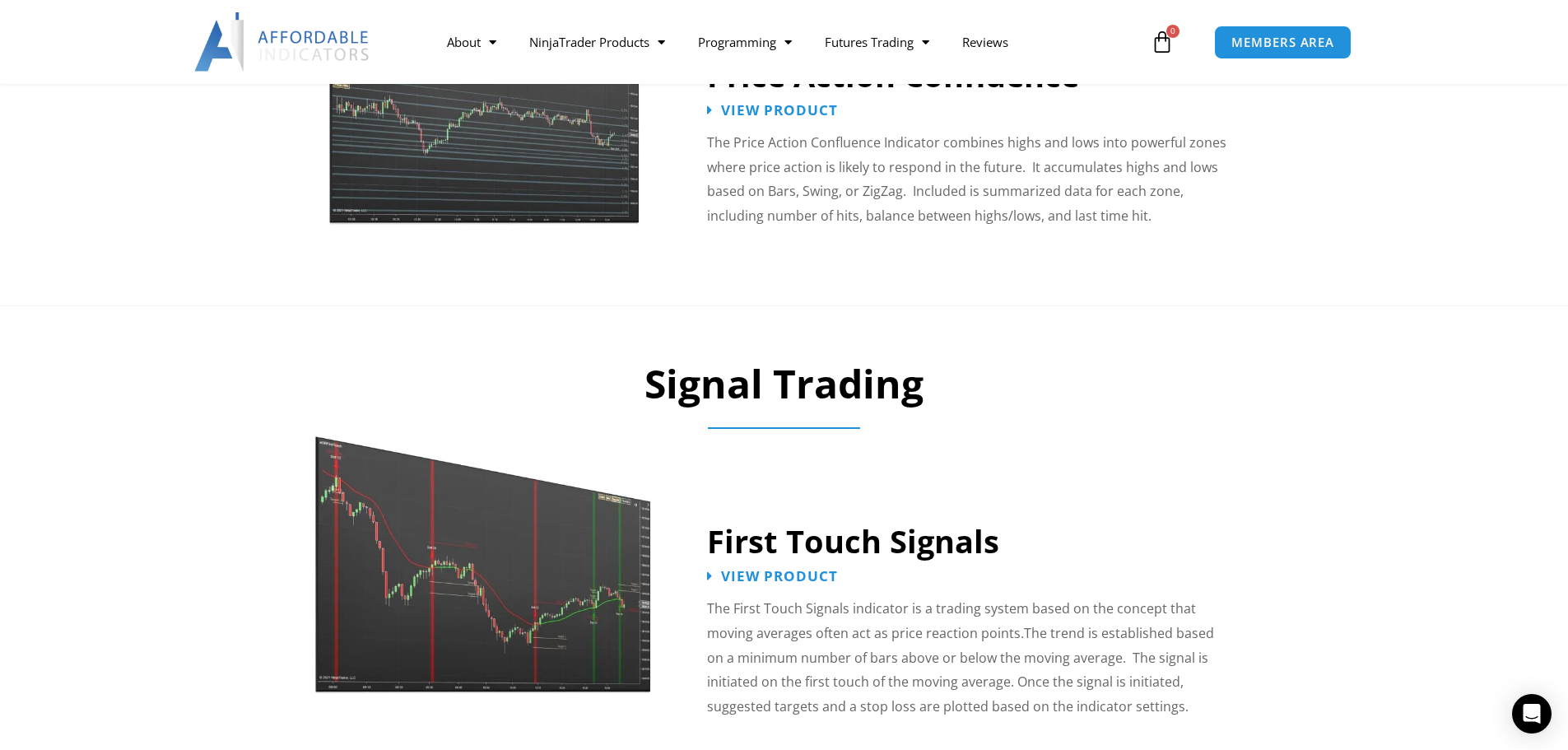
scroll to position [2222, 0]
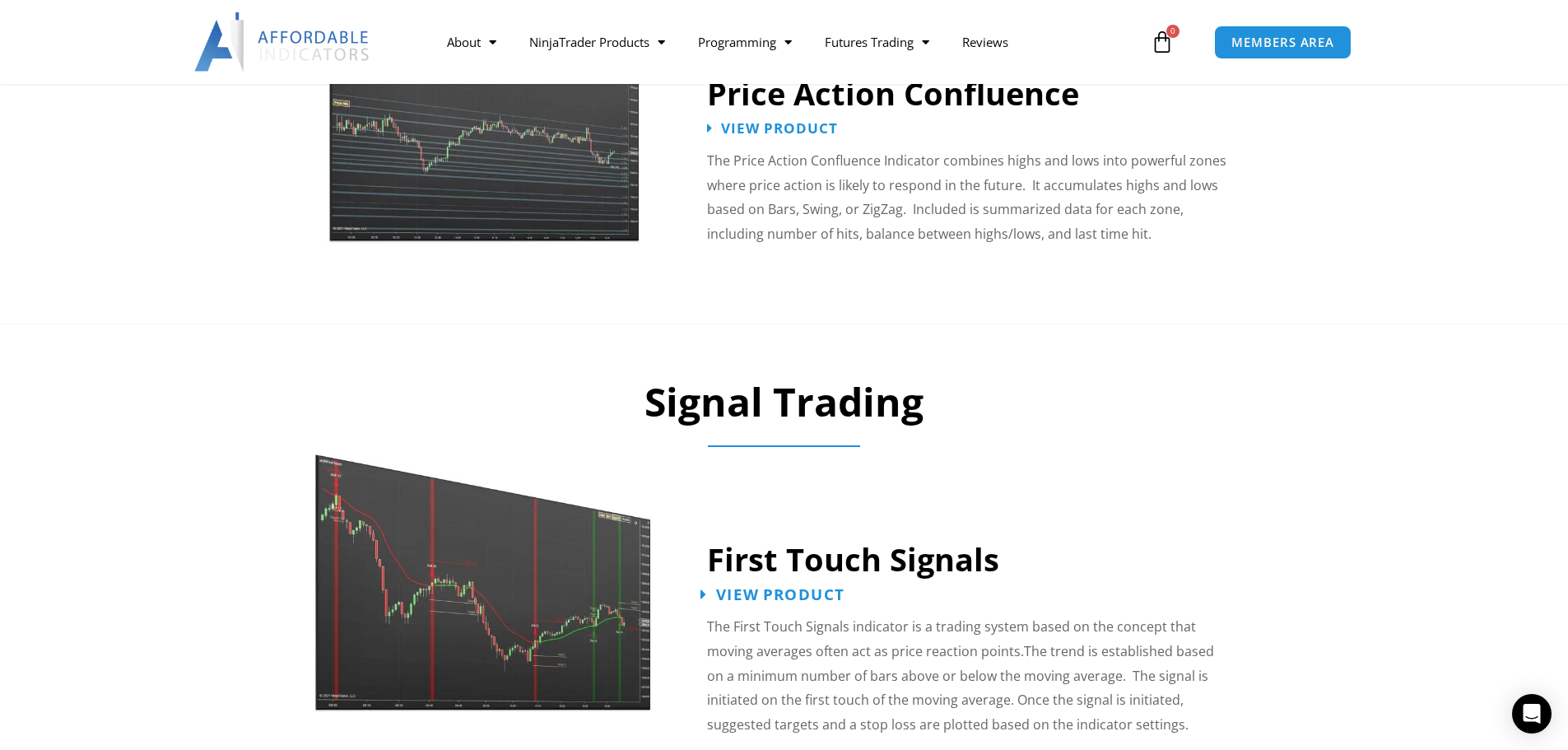
click at [716, 587] on span "View Product" at bounding box center [780, 594] width 128 height 15
